Goal: Task Accomplishment & Management: Manage account settings

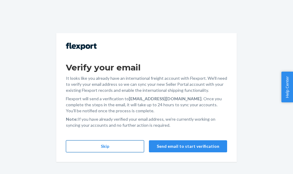
click at [98, 147] on button "Skip" at bounding box center [105, 146] width 78 height 12
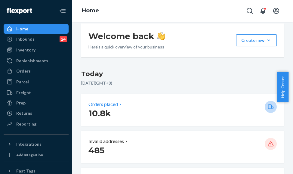
scroll to position [90, 0]
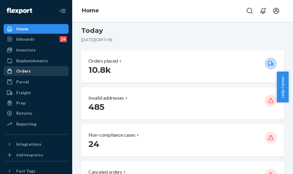
click at [27, 71] on div "Orders" at bounding box center [23, 71] width 14 height 6
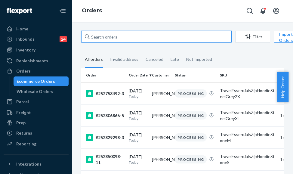
click at [96, 35] on input "text" at bounding box center [156, 37] width 150 height 12
paste input "255208125"
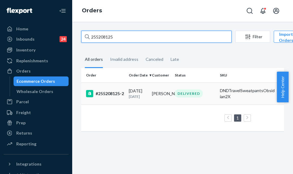
type input "255208125"
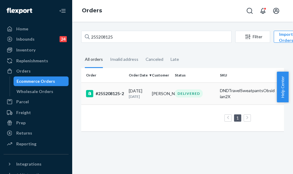
click at [122, 97] on div "#255208125-2" at bounding box center [105, 93] width 38 height 7
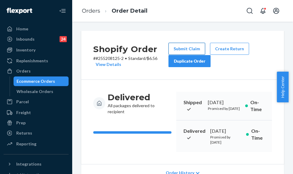
click at [194, 46] on button "Submit Claim" at bounding box center [186, 49] width 37 height 12
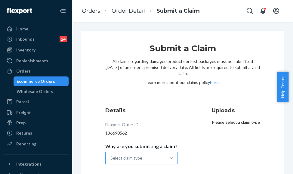
click at [161, 161] on div "Select claim type" at bounding box center [135, 158] width 61 height 12
click at [111, 161] on input "Why are you submitting a claim? Select claim type" at bounding box center [110, 158] width 1 height 6
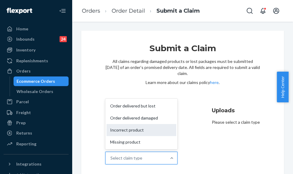
click at [132, 131] on div "Incorrect product" at bounding box center [141, 130] width 70 height 12
click at [111, 155] on input "Why are you submitting a claim? option Incorrect product focused, 3 of 4. 4 res…" at bounding box center [110, 158] width 1 height 6
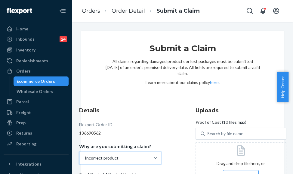
scroll to position [60, 0]
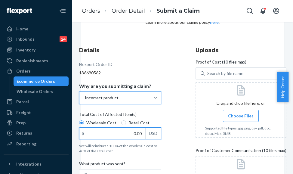
click at [126, 131] on input "0.00" at bounding box center [112, 132] width 66 height 11
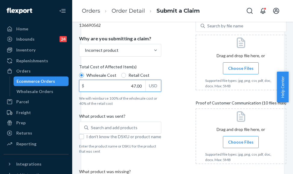
scroll to position [150, 0]
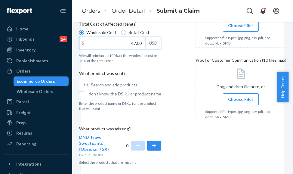
type input "47.00"
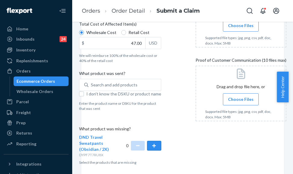
click at [148, 146] on button "button" at bounding box center [154, 146] width 14 height 10
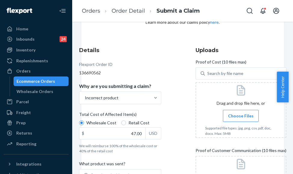
scroll to position [60, 0]
click at [232, 120] on label "Choose Files" at bounding box center [241, 116] width 36 height 12
click at [240, 119] on input "Choose Files" at bounding box center [240, 115] width 0 height 7
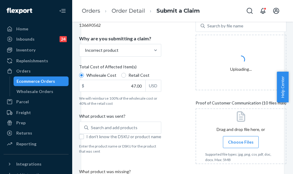
scroll to position [150, 0]
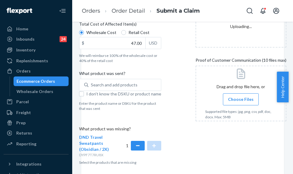
click at [235, 103] on label "Choose Files" at bounding box center [241, 99] width 36 height 12
click at [240, 102] on input "Choose Files" at bounding box center [240, 99] width 0 height 7
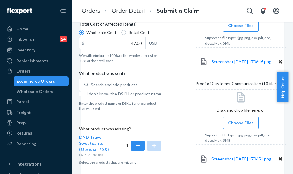
click at [231, 126] on span "Choose Files" at bounding box center [241, 123] width 26 height 6
click at [240, 126] on input "Choose Files" at bounding box center [240, 122] width 0 height 7
click at [234, 125] on span "Choose Files" at bounding box center [241, 123] width 26 height 6
click at [240, 125] on input "Choose Files" at bounding box center [240, 122] width 0 height 7
click at [156, 28] on div "Total Cost of Affected Item(s)" at bounding box center [120, 25] width 82 height 8
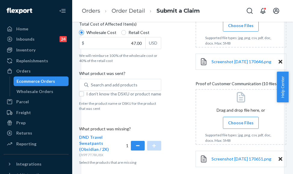
click at [84, 30] on input "Wholesale Cost" at bounding box center [81, 32] width 5 height 5
click at [242, 122] on label "Choose Files" at bounding box center [241, 123] width 36 height 12
click at [241, 122] on input "Choose Files" at bounding box center [240, 122] width 0 height 7
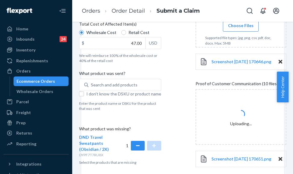
click at [156, 126] on p "What product was missing?" at bounding box center [120, 130] width 82 height 8
click at [246, 29] on label "Choose Files" at bounding box center [241, 26] width 36 height 12
click at [241, 29] on input "Choose Files" at bounding box center [240, 25] width 0 height 7
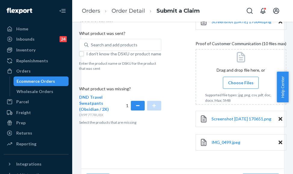
scroll to position [213, 0]
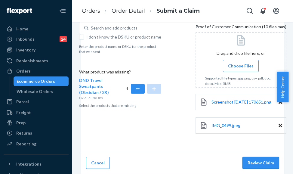
click at [263, 163] on button "Review Claim" at bounding box center [260, 162] width 37 height 12
click at [251, 164] on button "Review Claim" at bounding box center [260, 162] width 37 height 12
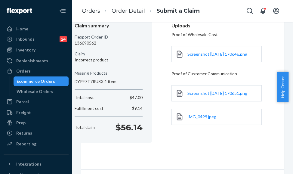
scroll to position [82, 0]
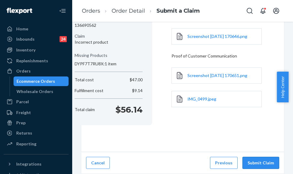
click at [249, 156] on button "Submit Claim" at bounding box center [260, 162] width 37 height 12
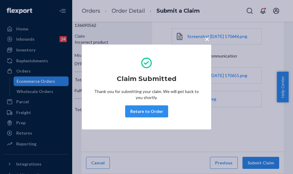
click at [208, 40] on span "×" at bounding box center [206, 39] width 5 height 10
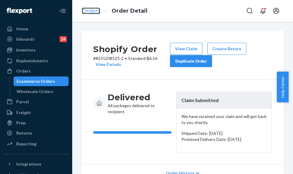
click at [91, 13] on link "Orders" at bounding box center [91, 11] width 18 height 7
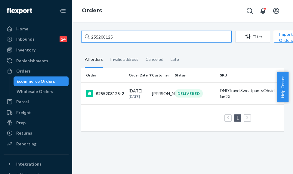
click at [102, 35] on input "255208125" at bounding box center [156, 37] width 150 height 12
paste input "166807"
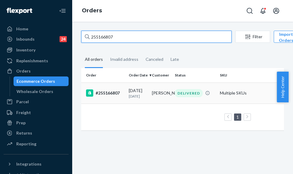
type input "255166807"
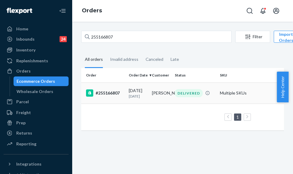
click at [124, 96] on td "#255166807" at bounding box center [103, 92] width 45 height 21
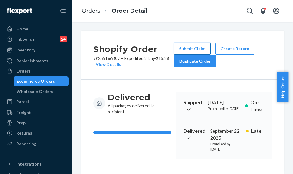
click at [185, 50] on button "Submit Claim" at bounding box center [192, 49] width 37 height 12
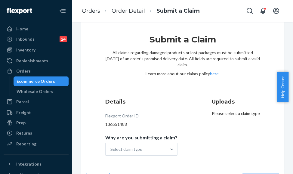
scroll to position [24, 0]
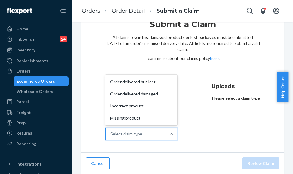
click at [159, 134] on div "Select claim type" at bounding box center [135, 134] width 61 height 12
click at [111, 134] on input "Why are you submitting a claim? option Order delivered but lost focused, 0 of 4…" at bounding box center [110, 134] width 1 height 6
click at [143, 72] on div "Submit a Claim All claims regarding damaged products or lost packages must be s…" at bounding box center [182, 51] width 154 height 64
click at [144, 135] on div "Select claim type" at bounding box center [135, 134] width 61 height 12
click at [111, 135] on input "Why are you submitting a claim? option Order delivered but lost focused, 0 of 4…" at bounding box center [110, 134] width 1 height 6
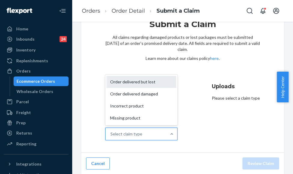
click at [150, 85] on div "Order delivered but lost" at bounding box center [141, 82] width 70 height 12
click at [111, 131] on input "Why are you submitting a claim? option Order delivered but lost focused, 0 of 4…" at bounding box center [110, 134] width 1 height 6
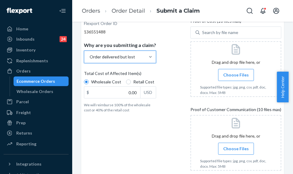
scroll to position [114, 0]
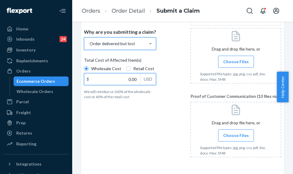
click at [125, 81] on input "0.00" at bounding box center [112, 78] width 56 height 11
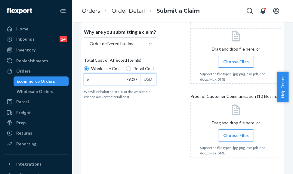
type input "79.00"
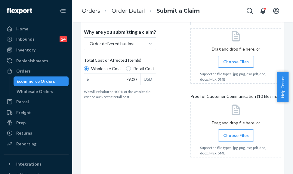
click at [234, 67] on label "Choose Files" at bounding box center [236, 62] width 36 height 12
click at [236, 65] on input "Choose Files" at bounding box center [236, 61] width 0 height 7
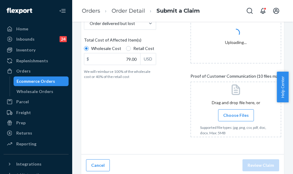
scroll to position [136, 0]
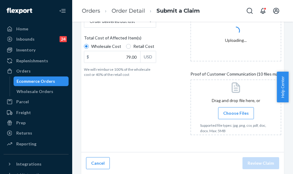
click at [232, 116] on label "Choose Files" at bounding box center [236, 113] width 36 height 12
click at [236, 116] on input "Choose Files" at bounding box center [236, 113] width 0 height 7
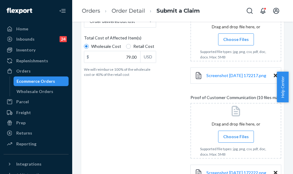
click at [234, 134] on label "Choose Files" at bounding box center [236, 136] width 36 height 12
click at [236, 134] on input "Choose Files" at bounding box center [236, 136] width 0 height 7
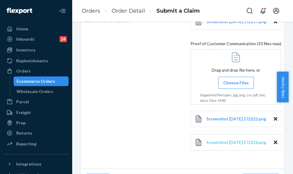
scroll to position [217, 0]
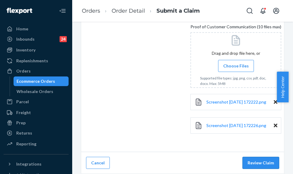
click at [254, 161] on button "Review Claim" at bounding box center [260, 162] width 37 height 12
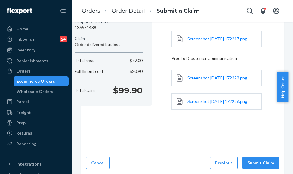
scroll to position [74, 0]
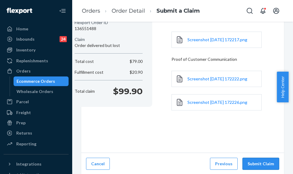
click at [251, 159] on button "Submit Claim" at bounding box center [260, 163] width 37 height 12
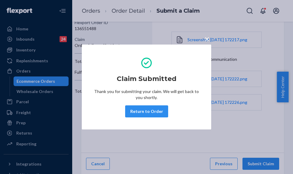
click at [130, 28] on div "× Claim Submitted Thank you for submitting your claim. We will get back to you …" at bounding box center [146, 87] width 293 height 174
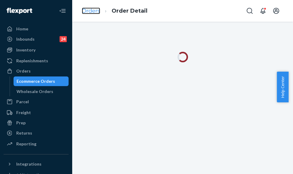
click at [93, 13] on link "Orders" at bounding box center [91, 11] width 18 height 7
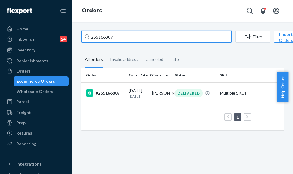
click at [103, 32] on input "255166807" at bounding box center [156, 37] width 150 height 12
paste input "055989"
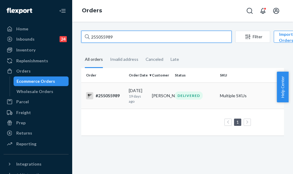
type input "255055989"
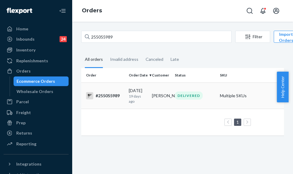
click at [138, 98] on p "19 days ago" at bounding box center [138, 98] width 18 height 10
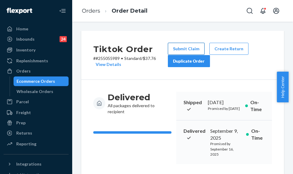
click at [192, 49] on button "Submit Claim" at bounding box center [186, 49] width 37 height 12
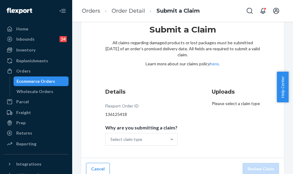
scroll to position [24, 0]
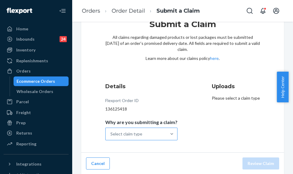
click at [159, 132] on div "Select claim type" at bounding box center [135, 134] width 61 height 12
click at [111, 132] on input "Why are you submitting a claim? Select claim type" at bounding box center [110, 134] width 1 height 6
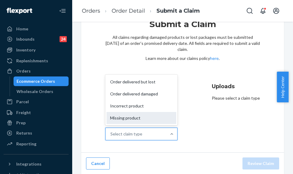
click at [150, 119] on div "Missing product" at bounding box center [141, 118] width 70 height 12
click at [111, 131] on input "Why are you submitting a claim? option Missing product focused, 0 of 4. 4 resul…" at bounding box center [110, 134] width 1 height 6
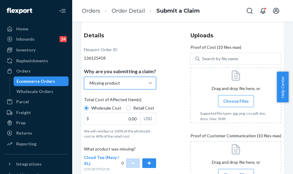
scroll to position [84, 0]
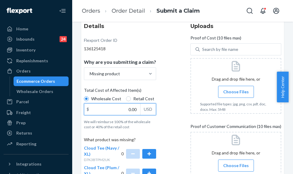
click at [127, 107] on input "0.00" at bounding box center [112, 108] width 56 height 11
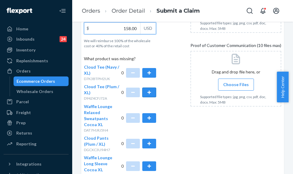
scroll to position [174, 0]
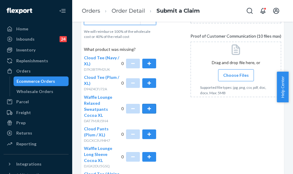
type input "158.00"
click at [146, 104] on button "button" at bounding box center [149, 109] width 14 height 10
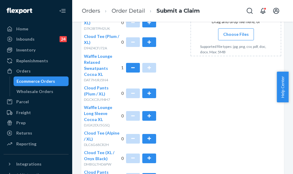
scroll to position [234, 0]
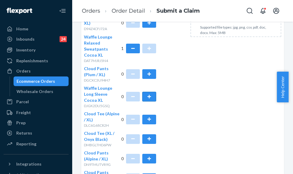
click at [147, 96] on button "button" at bounding box center [149, 97] width 14 height 10
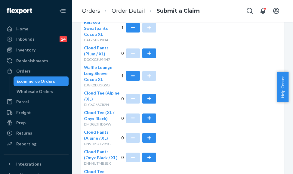
scroll to position [264, 0]
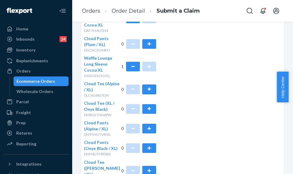
click at [146, 89] on button "button" at bounding box center [149, 89] width 14 height 10
click at [145, 129] on button "button" at bounding box center [149, 128] width 14 height 10
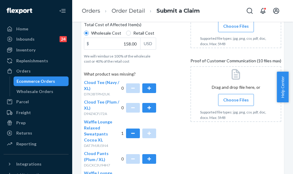
scroll to position [96, 0]
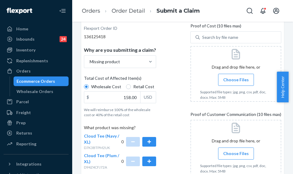
click at [226, 81] on span "Choose Files" at bounding box center [236, 80] width 26 height 6
click at [236, 81] on input "Choose Files" at bounding box center [236, 79] width 0 height 7
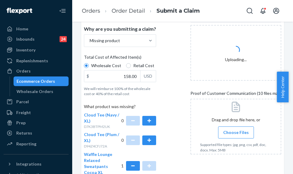
scroll to position [126, 0]
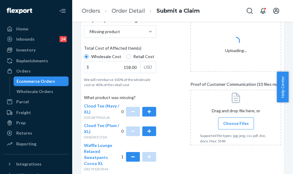
click at [227, 125] on span "Choose Files" at bounding box center [236, 123] width 26 height 6
click at [236, 125] on input "Choose Files" at bounding box center [236, 123] width 0 height 7
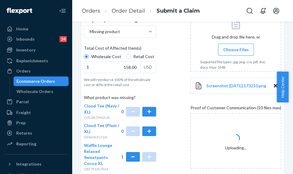
click at [234, 50] on span "Choose Files" at bounding box center [236, 50] width 26 height 6
click at [236, 50] on input "Choose Files" at bounding box center [236, 49] width 0 height 7
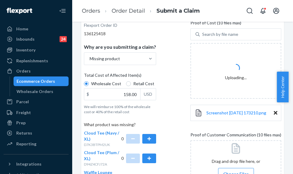
scroll to position [96, 0]
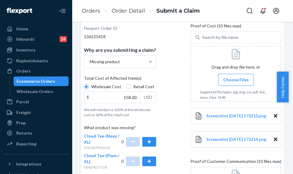
click at [226, 79] on span "Choose Files" at bounding box center [236, 80] width 26 height 6
click at [236, 79] on input "Choose Files" at bounding box center [236, 79] width 0 height 7
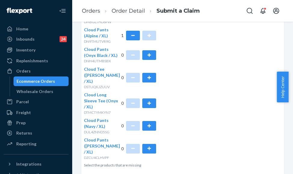
scroll to position [366, 0]
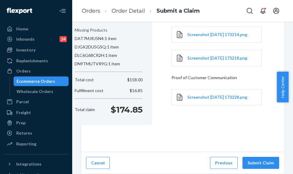
scroll to position [102, 0]
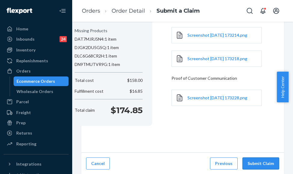
click at [248, 160] on button "Submit Claim" at bounding box center [260, 163] width 37 height 12
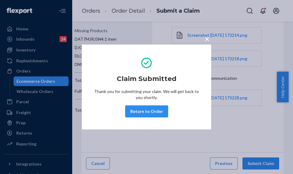
click at [94, 15] on div "× Claim Submitted Thank you for submitting your claim. We will get back to you …" at bounding box center [146, 87] width 293 height 174
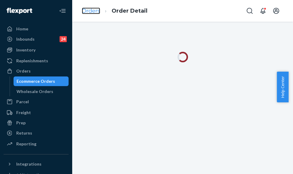
click at [93, 13] on link "Orders" at bounding box center [91, 11] width 18 height 7
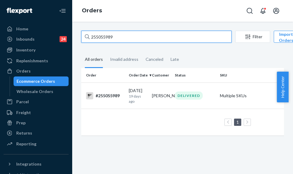
click at [104, 34] on input "255055989" at bounding box center [156, 37] width 150 height 12
paste input "265311"
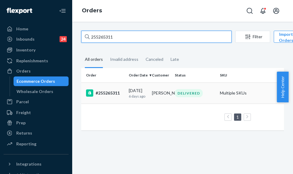
type input "255265311"
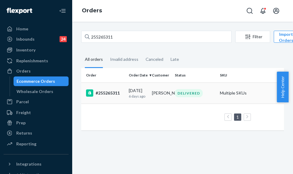
click at [138, 99] on p "6 days ago" at bounding box center [138, 95] width 18 height 5
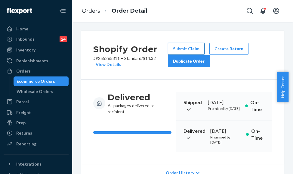
click at [176, 47] on button "Submit Claim" at bounding box center [186, 49] width 37 height 12
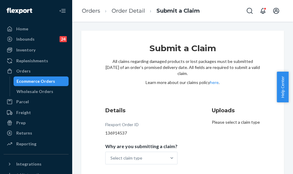
scroll to position [24, 0]
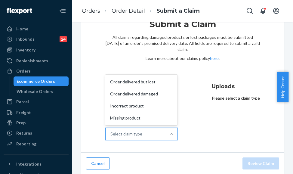
click at [166, 129] on div at bounding box center [171, 134] width 11 height 12
click at [111, 131] on input "Why are you submitting a claim? option Order delivered but lost focused, 1 of 4…" at bounding box center [110, 134] width 1 height 6
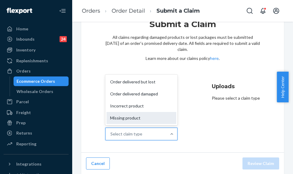
click at [142, 121] on div "Missing product" at bounding box center [141, 118] width 70 height 12
click at [111, 131] on input "Why are you submitting a claim? option Missing product focused, 0 of 4. 4 resul…" at bounding box center [110, 134] width 1 height 6
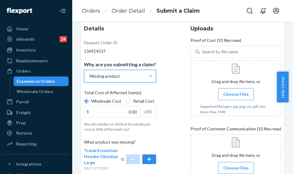
scroll to position [84, 0]
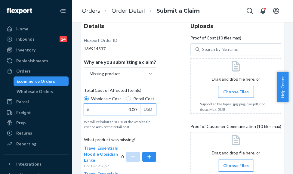
click at [129, 110] on input "0.00" at bounding box center [112, 108] width 56 height 11
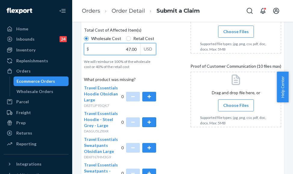
type input "47.00"
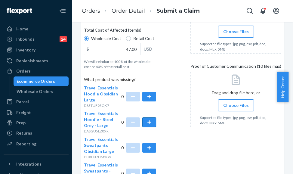
click at [146, 123] on button "button" at bounding box center [149, 122] width 14 height 10
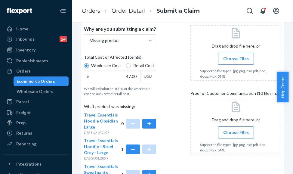
scroll to position [106, 0]
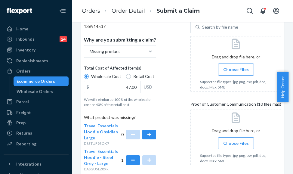
click at [228, 72] on span "Choose Files" at bounding box center [236, 69] width 26 height 6
click at [236, 72] on input "Choose Files" at bounding box center [236, 69] width 0 height 7
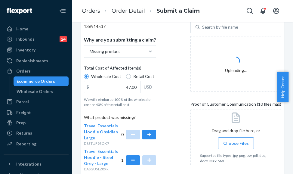
click at [235, 147] on label "Choose Files" at bounding box center [236, 143] width 36 height 12
click at [236, 146] on input "Choose Files" at bounding box center [236, 143] width 0 height 7
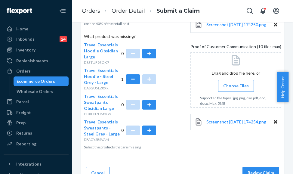
scroll to position [196, 0]
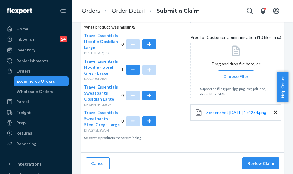
click at [236, 78] on span "Choose Files" at bounding box center [236, 76] width 26 height 6
click at [236, 78] on input "Choose Files" at bounding box center [236, 76] width 0 height 7
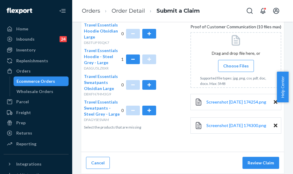
scroll to position [217, 0]
click at [263, 166] on button "Review Claim" at bounding box center [260, 162] width 37 height 12
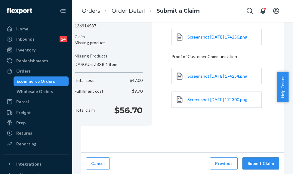
click at [252, 162] on button "Submit Claim" at bounding box center [260, 163] width 37 height 12
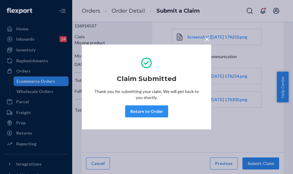
click at [117, 25] on div "× Claim Submitted Thank you for submitting your claim. We will get back to you …" at bounding box center [146, 87] width 293 height 174
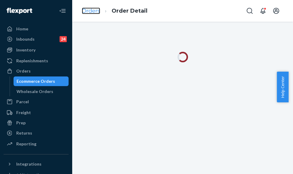
click at [90, 8] on link "Orders" at bounding box center [91, 11] width 18 height 7
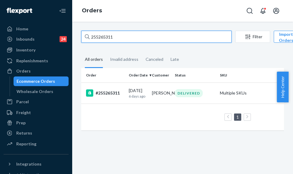
click at [116, 36] on input "255265311" at bounding box center [156, 37] width 150 height 12
paste input "[PERSON_NAME]"
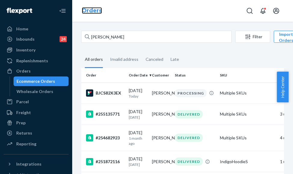
click at [94, 10] on link "Orders" at bounding box center [92, 10] width 20 height 7
click at [97, 15] on ol "Orders" at bounding box center [92, 10] width 30 height 17
click at [97, 11] on link "Orders" at bounding box center [92, 10] width 20 height 7
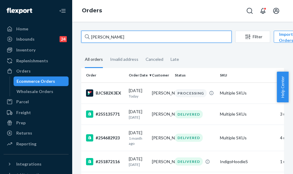
drag, startPoint x: 111, startPoint y: 39, endPoint x: 89, endPoint y: 38, distance: 22.5
click at [89, 38] on div "[PERSON_NAME]" at bounding box center [156, 37] width 150 height 12
paste input "[PERSON_NAME]"
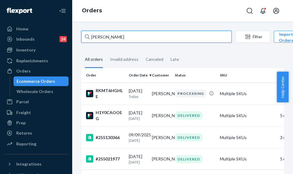
drag, startPoint x: 103, startPoint y: 37, endPoint x: 86, endPoint y: 37, distance: 16.8
click at [86, 37] on div "[PERSON_NAME]" at bounding box center [156, 37] width 150 height 12
paste input "254648130"
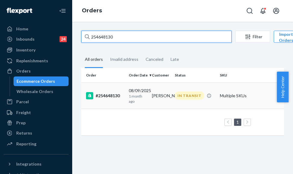
type input "254648130"
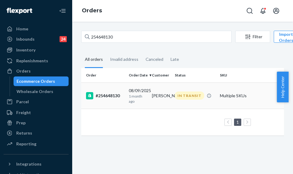
click at [120, 94] on div "#254648130" at bounding box center [105, 95] width 38 height 7
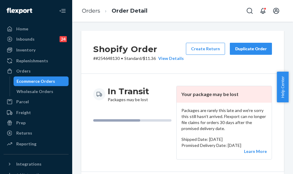
click at [235, 52] on div "Duplicate Order" at bounding box center [251, 49] width 32 height 6
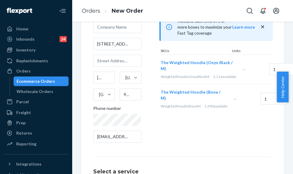
scroll to position [140, 0]
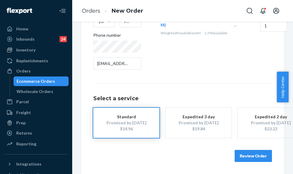
click at [237, 152] on button "Review Order" at bounding box center [252, 156] width 37 height 12
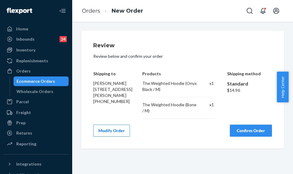
scroll to position [0, 0]
click at [238, 131] on button "Confirm Order" at bounding box center [250, 130] width 42 height 12
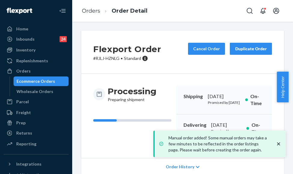
scroll to position [30, 0]
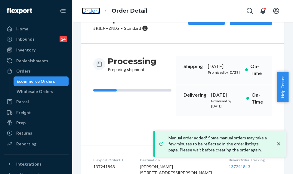
click at [95, 11] on link "Orders" at bounding box center [91, 11] width 18 height 7
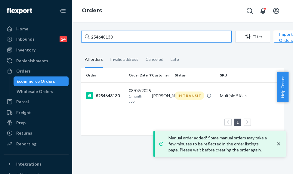
click at [98, 32] on input "254648130" at bounding box center [156, 37] width 150 height 12
click at [99, 33] on input "254648130" at bounding box center [156, 37] width 150 height 12
paste input "5297895"
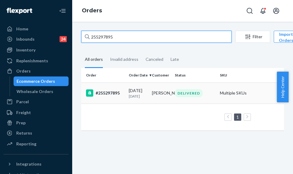
type input "255297895"
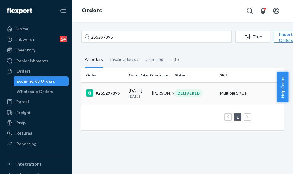
click at [127, 95] on td "[DATE] [DATE]" at bounding box center [137, 92] width 23 height 21
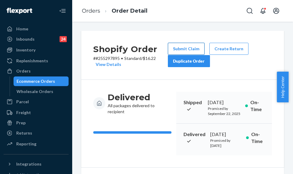
click at [177, 47] on button "Submit Claim" at bounding box center [186, 49] width 37 height 12
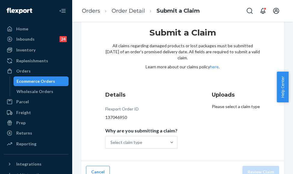
scroll to position [24, 0]
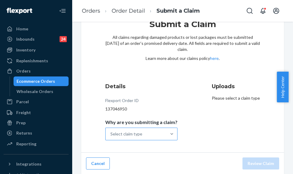
click at [150, 132] on div "Select claim type" at bounding box center [135, 134] width 61 height 12
click at [111, 132] on input "Why are you submitting a claim? Select claim type" at bounding box center [110, 134] width 1 height 6
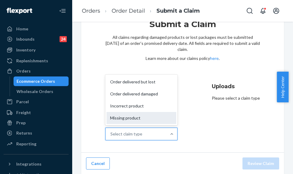
click at [147, 122] on div "Missing product" at bounding box center [141, 118] width 70 height 12
click at [111, 131] on input "Why are you submitting a claim? option Missing product focused, 0 of 4. 4 resul…" at bounding box center [110, 134] width 1 height 6
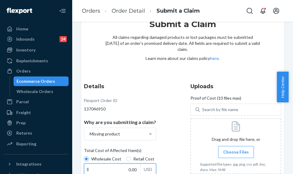
click at [128, 167] on input "0.00" at bounding box center [112, 168] width 56 height 11
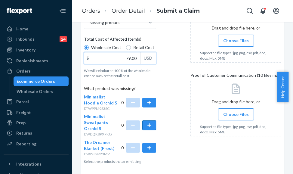
scroll to position [159, 0]
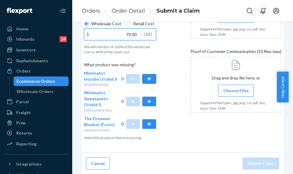
type input "79.00"
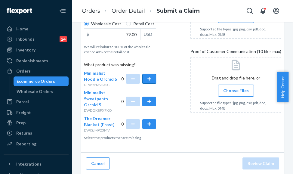
click at [147, 77] on button "button" at bounding box center [149, 79] width 14 height 10
click at [145, 99] on button "button" at bounding box center [149, 101] width 14 height 10
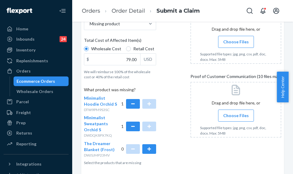
scroll to position [99, 0]
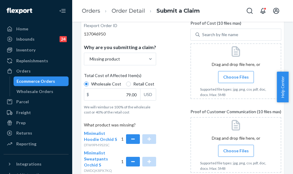
click at [224, 76] on span "Choose Files" at bounding box center [236, 77] width 26 height 6
click at [236, 76] on input "Choose Files" at bounding box center [236, 77] width 0 height 7
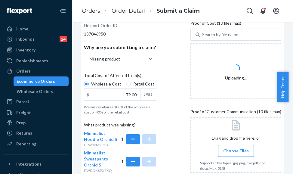
click at [229, 150] on span "Choose Files" at bounding box center [236, 150] width 26 height 6
click at [236, 150] on input "Choose Files" at bounding box center [236, 150] width 0 height 7
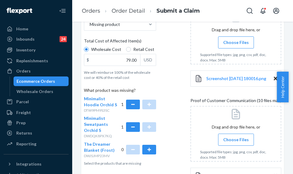
scroll to position [189, 0]
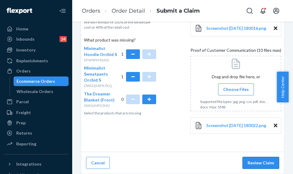
click at [251, 163] on button "Review Claim" at bounding box center [260, 162] width 37 height 12
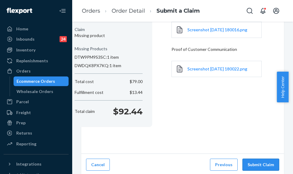
click at [253, 160] on button "Submit Claim" at bounding box center [260, 164] width 37 height 12
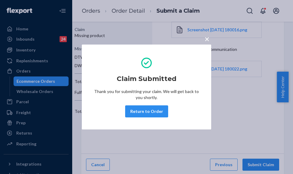
click at [100, 19] on div "× Claim Submitted Thank you for submitting your claim. We will get back to you …" at bounding box center [146, 87] width 293 height 174
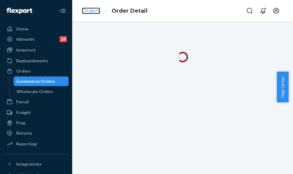
click at [95, 9] on link "Orders" at bounding box center [91, 11] width 18 height 7
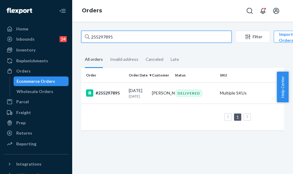
click at [103, 37] on input "255297895" at bounding box center [156, 37] width 150 height 12
paste input "047512"
type input "255047512"
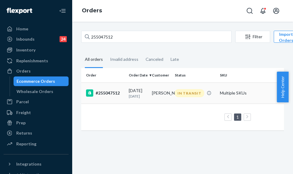
click at [121, 88] on td "#255047512" at bounding box center [103, 92] width 45 height 21
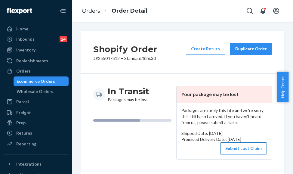
click at [238, 153] on button "Submit Lost Claim" at bounding box center [243, 148] width 47 height 12
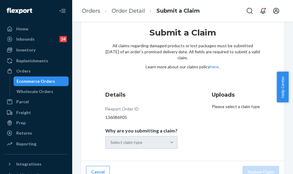
scroll to position [24, 0]
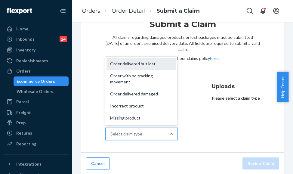
click at [139, 61] on div "Order delivered but lost" at bounding box center [141, 64] width 70 height 12
click at [111, 131] on input "Why are you submitting a claim? option Order delivered but lost focused, 1 of 5…" at bounding box center [110, 134] width 1 height 6
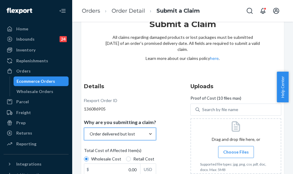
scroll to position [136, 0]
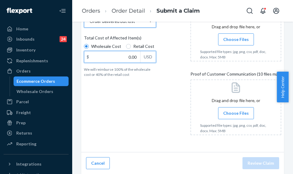
click at [127, 57] on input "0.00" at bounding box center [112, 56] width 56 height 11
type input "171.00"
click at [241, 41] on span "Choose Files" at bounding box center [236, 39] width 26 height 6
click at [236, 41] on input "Choose Files" at bounding box center [236, 39] width 0 height 7
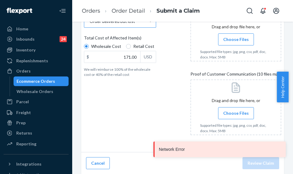
click at [223, 39] on span "Choose Files" at bounding box center [236, 39] width 26 height 6
click at [236, 39] on input "Choose Files" at bounding box center [236, 39] width 0 height 7
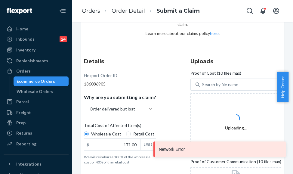
scroll to position [46, 0]
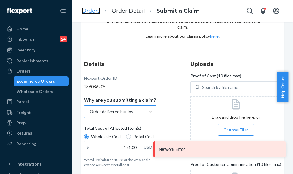
click at [94, 13] on link "Orders" at bounding box center [91, 11] width 18 height 7
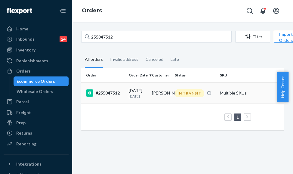
click at [144, 99] on p "[DATE]" at bounding box center [138, 95] width 18 height 5
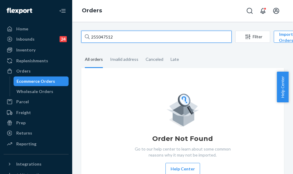
click at [113, 35] on input "255047512" at bounding box center [156, 37] width 150 height 12
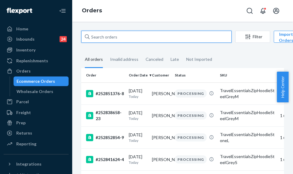
click at [109, 37] on input "text" at bounding box center [156, 37] width 150 height 12
paste input "255047512"
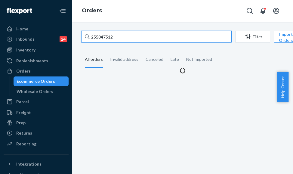
type input "255047512"
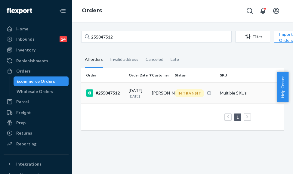
click at [141, 90] on div "09/04/2025 20 days ago" at bounding box center [138, 92] width 18 height 11
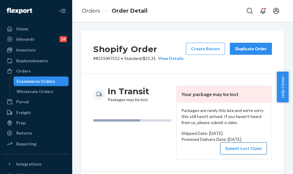
click at [236, 154] on button "Submit Lost Claim" at bounding box center [243, 148] width 47 height 12
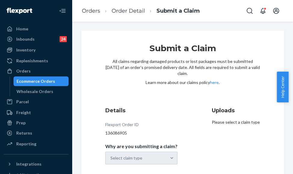
click at [145, 155] on div "Select claim type" at bounding box center [141, 157] width 72 height 13
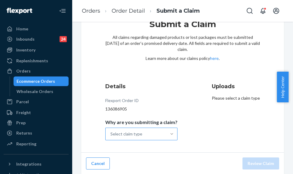
click at [166, 136] on div at bounding box center [171, 134] width 11 height 6
click at [111, 136] on input "Why are you submitting a claim? Select claim type" at bounding box center [110, 134] width 1 height 6
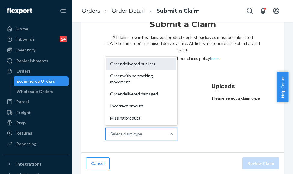
click at [142, 64] on div "Order delivered but lost" at bounding box center [141, 64] width 70 height 12
click at [111, 131] on input "Why are you submitting a claim? option Order delivered but lost focused, 1 of 5…" at bounding box center [110, 134] width 1 height 6
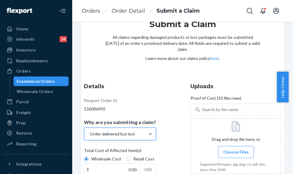
scroll to position [84, 0]
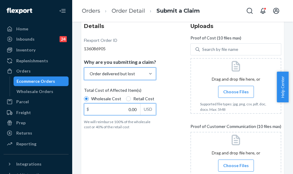
click at [127, 109] on input "0.00" at bounding box center [112, 108] width 56 height 11
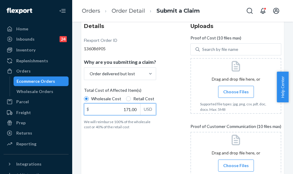
type input "171.00"
click at [227, 90] on span "Choose Files" at bounding box center [236, 92] width 26 height 6
click at [236, 90] on input "Choose Files" at bounding box center [236, 91] width 0 height 7
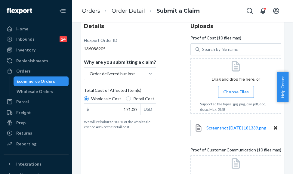
click at [213, 94] on div at bounding box center [235, 86] width 91 height 56
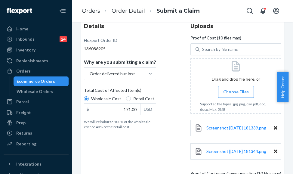
scroll to position [190, 0]
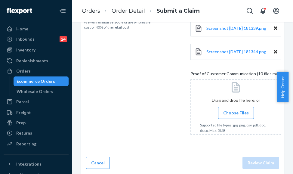
click at [228, 113] on span "Choose Files" at bounding box center [236, 113] width 26 height 6
click at [236, 113] on input "Choose Files" at bounding box center [236, 112] width 0 height 7
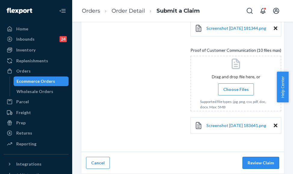
click at [260, 167] on button "Review Claim" at bounding box center [260, 162] width 37 height 12
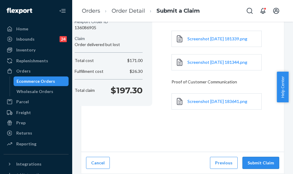
scroll to position [74, 0]
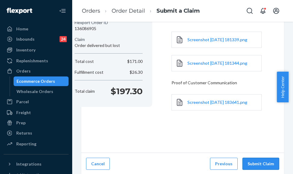
click at [260, 160] on button "Submit Claim" at bounding box center [260, 163] width 37 height 12
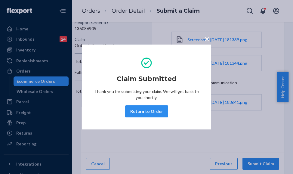
click at [87, 13] on div "× Claim Submitted Thank you for submitting your claim. We will get back to you …" at bounding box center [146, 87] width 293 height 174
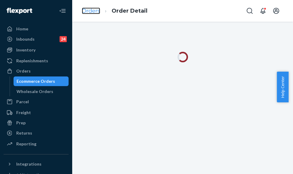
click at [90, 9] on link "Orders" at bounding box center [91, 11] width 18 height 7
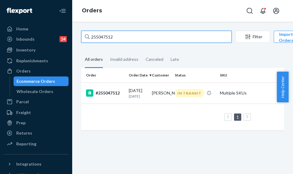
click at [102, 37] on input "255047512" at bounding box center [156, 37] width 150 height 12
paste input "268650"
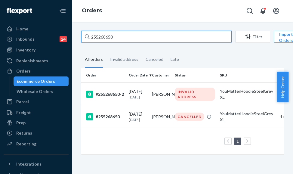
click at [99, 36] on input "255268650" at bounding box center [156, 37] width 150 height 12
click at [99, 37] on input "255268650" at bounding box center [156, 37] width 150 height 12
paste input "179568"
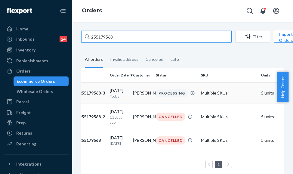
scroll to position [0, 12]
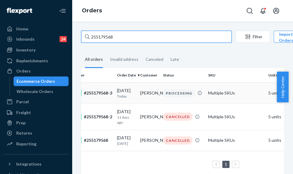
type input "255179568"
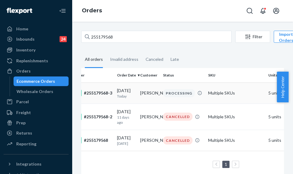
click at [140, 96] on td "Yazmin Dixon" at bounding box center [149, 92] width 23 height 21
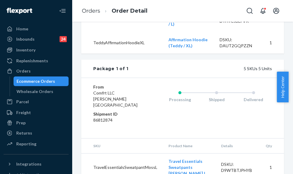
scroll to position [330, 0]
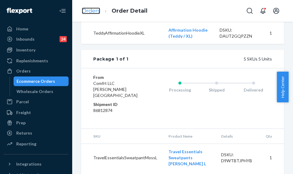
click at [91, 11] on link "Orders" at bounding box center [91, 11] width 18 height 7
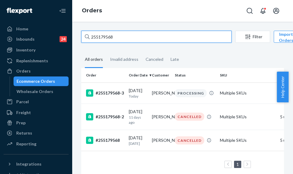
click at [116, 42] on input "255179568" at bounding box center [156, 37] width 150 height 12
click at [117, 41] on input "255179568" at bounding box center [156, 37] width 150 height 12
paste input "3459"
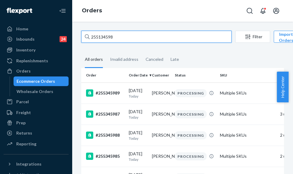
type input "255134598"
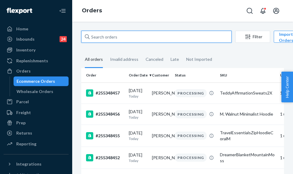
click at [115, 40] on input "text" at bounding box center [156, 37] width 150 height 12
type input "v"
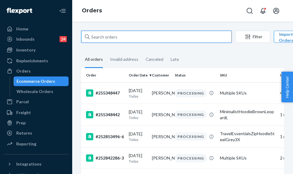
paste input "255134598"
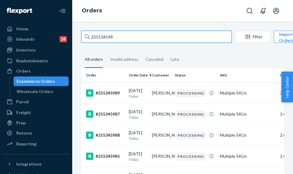
drag, startPoint x: 122, startPoint y: 41, endPoint x: 93, endPoint y: 36, distance: 28.8
click at [93, 36] on input "255134598" at bounding box center [156, 37] width 150 height 12
paste input "Melanie Patten"
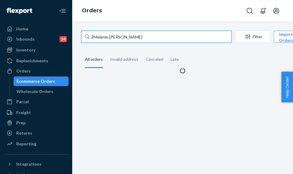
click at [95, 39] on input "2Melanie Patten" at bounding box center [156, 37] width 150 height 12
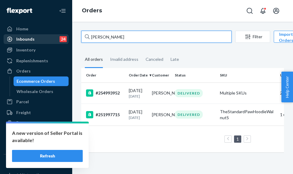
drag, startPoint x: 125, startPoint y: 36, endPoint x: 59, endPoint y: 36, distance: 66.1
click at [59, 36] on div "Home Inbounds 24 Shipping Plans Problems 24 Inventory Products Replenishments O…" at bounding box center [146, 87] width 293 height 174
paste input "255346477"
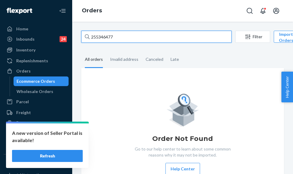
type input "255346477"
